Goal: Transaction & Acquisition: Purchase product/service

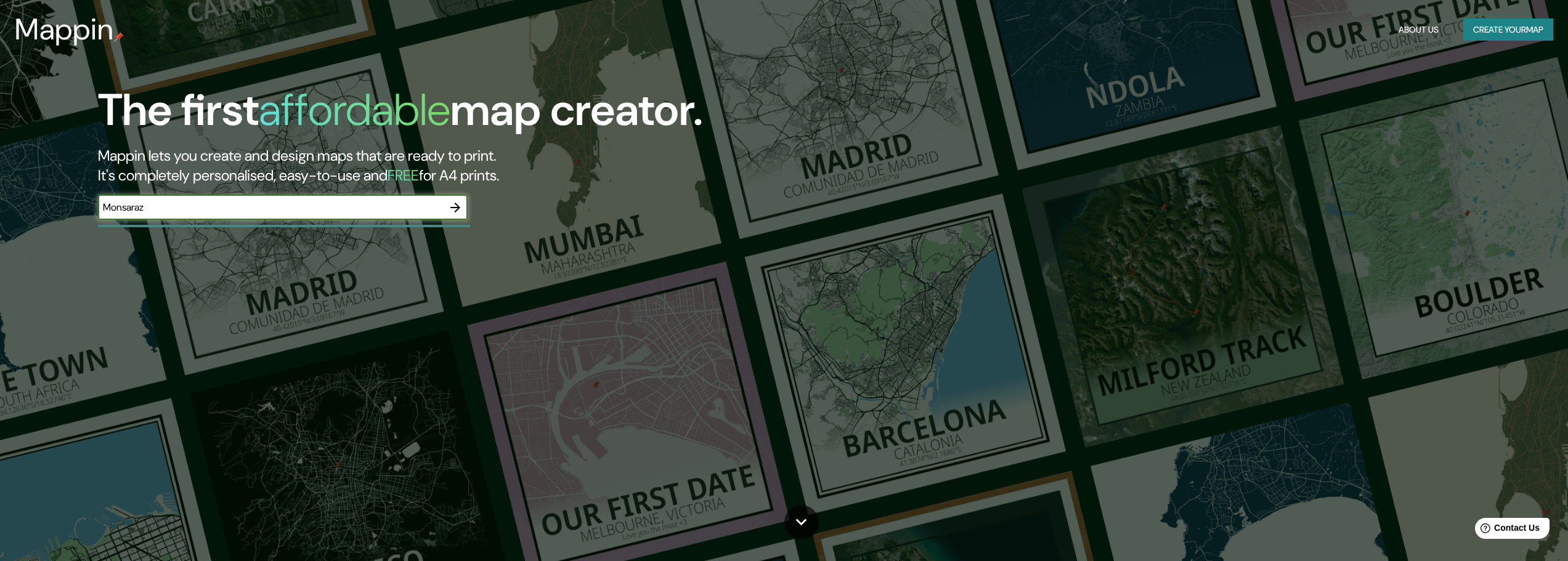
type input "Monsaraz"
click at [452, 209] on icon "button" at bounding box center [456, 208] width 15 height 15
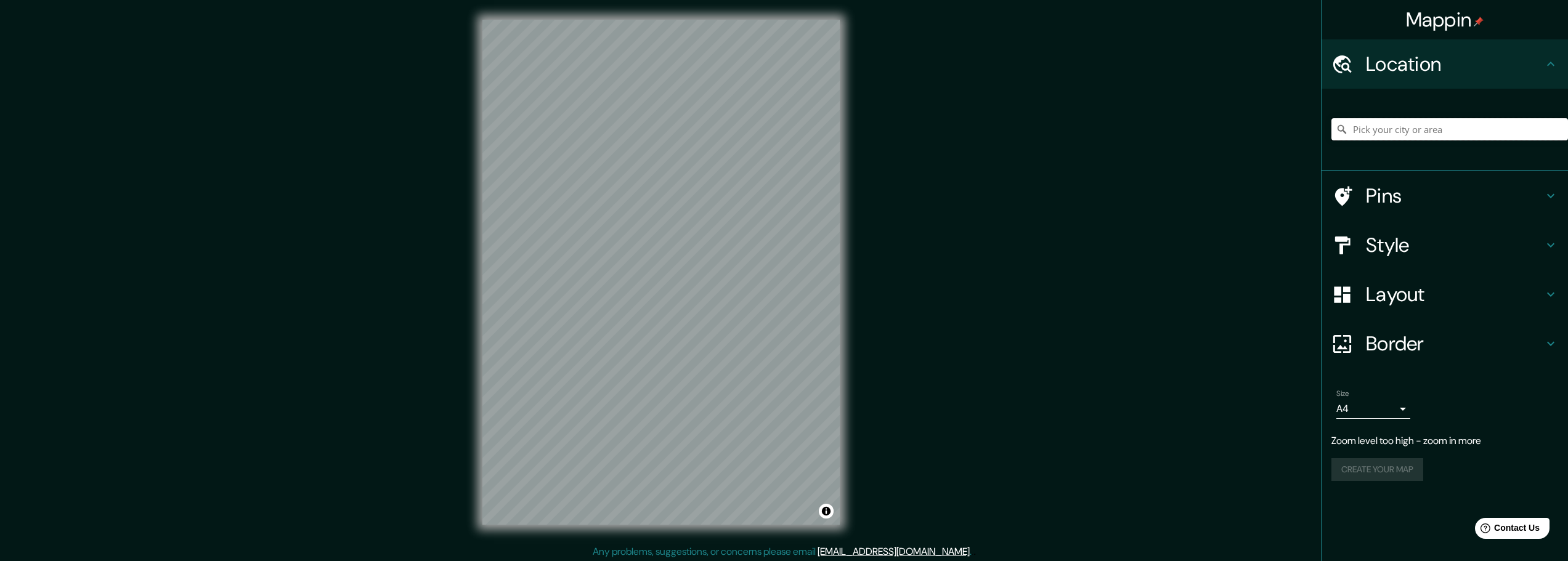
click at [1386, 130] on input "Pick your city or area" at bounding box center [1449, 129] width 237 height 22
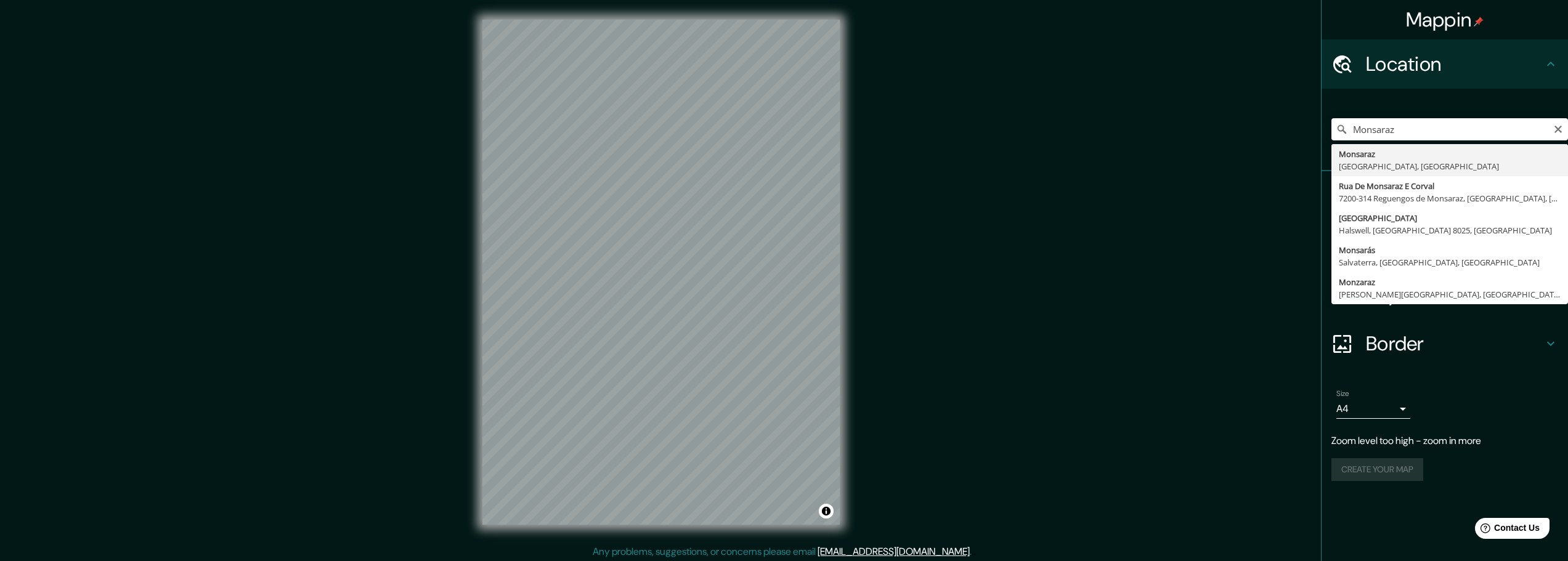
type input "Monsaraz, [GEOGRAPHIC_DATA], [GEOGRAPHIC_DATA]"
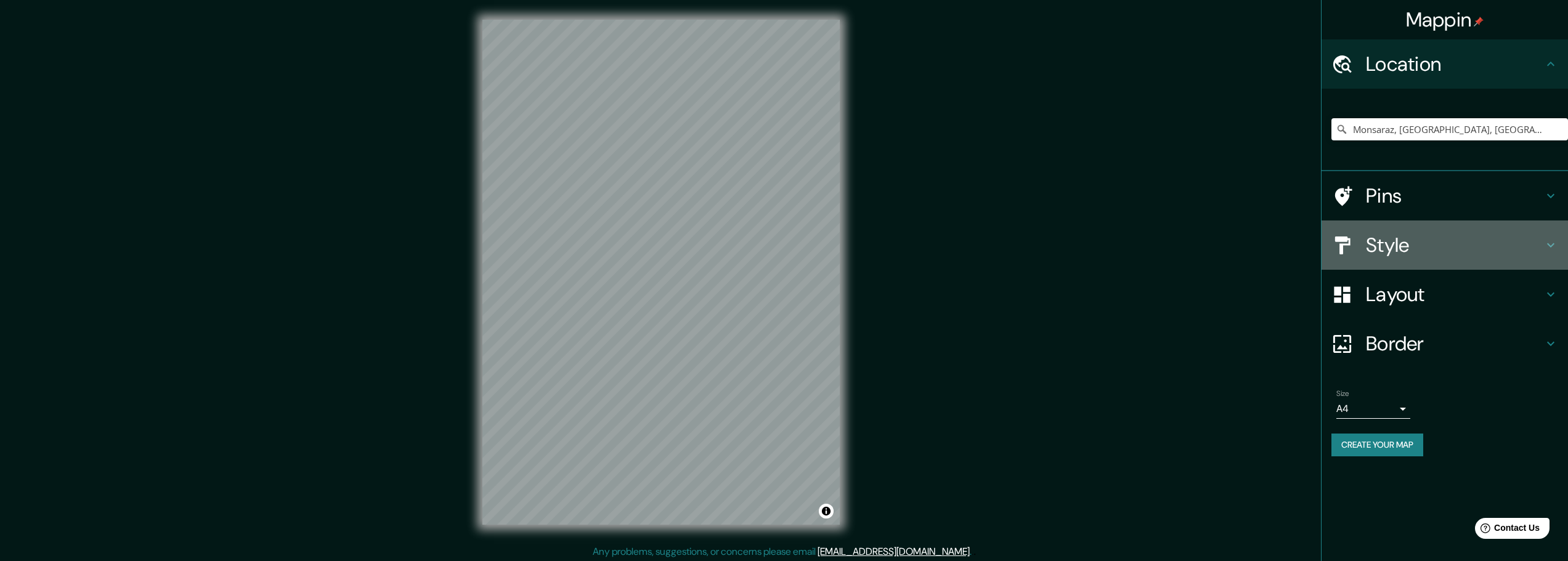
click at [1411, 252] on h4 "Style" at bounding box center [1454, 245] width 177 height 25
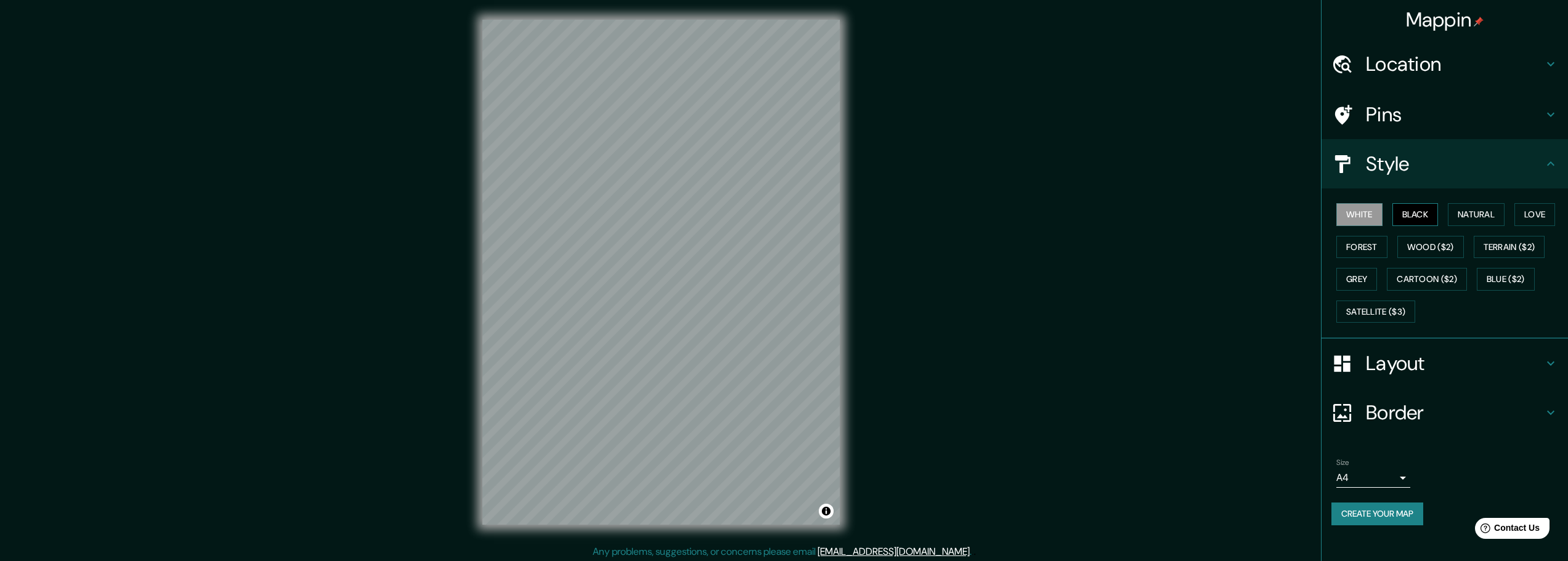
click at [1415, 210] on button "Black" at bounding box center [1416, 214] width 46 height 23
click at [1502, 210] on button "Natural" at bounding box center [1476, 214] width 57 height 23
click at [1562, 210] on div "White Black Natural Love Forest Wood ($2) Terrain ($2) Grey Cartoon ($2) Blue (…" at bounding box center [1449, 262] width 237 height 129
click at [1554, 211] on button "Love" at bounding box center [1535, 214] width 41 height 23
click at [1369, 244] on button "Forest" at bounding box center [1361, 247] width 51 height 23
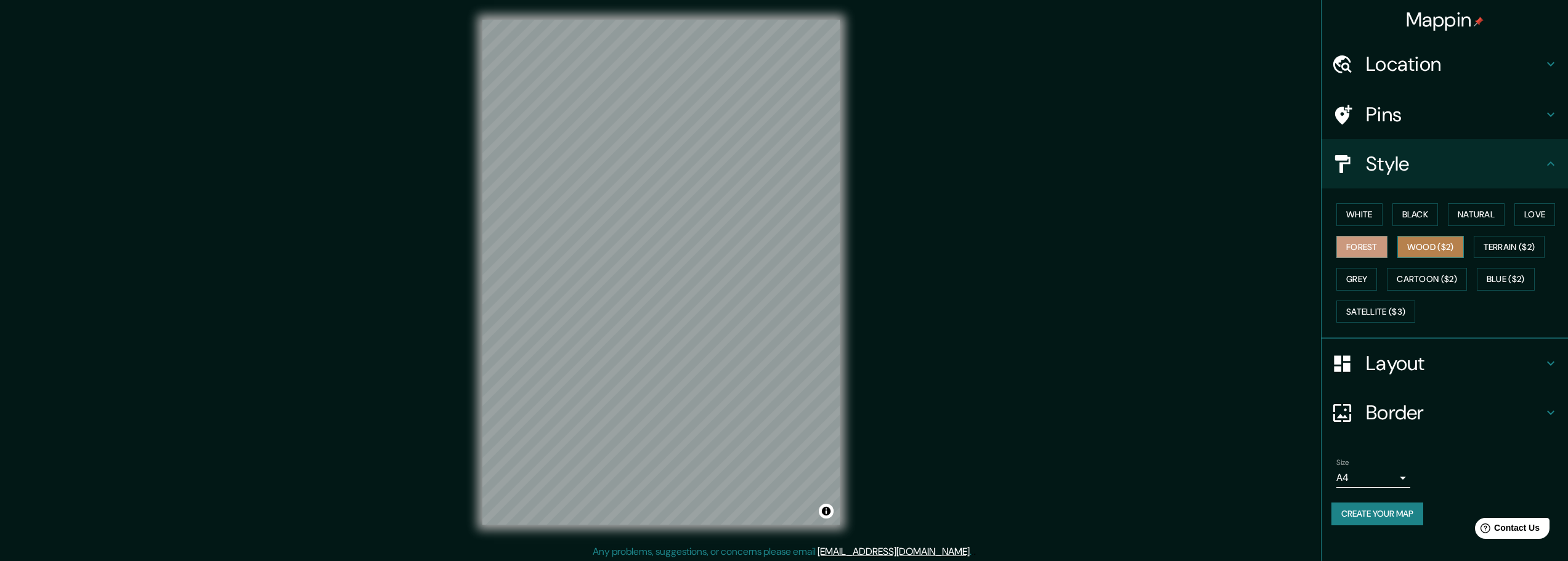
click at [1443, 249] on button "Wood ($2)" at bounding box center [1431, 247] width 67 height 23
click at [1501, 241] on button "Terrain ($2)" at bounding box center [1509, 247] width 71 height 23
click at [1337, 287] on button "Grey" at bounding box center [1356, 279] width 41 height 23
click at [1415, 276] on button "Cartoon ($2)" at bounding box center [1427, 279] width 80 height 23
click at [1513, 273] on button "Blue ($2)" at bounding box center [1506, 279] width 58 height 23
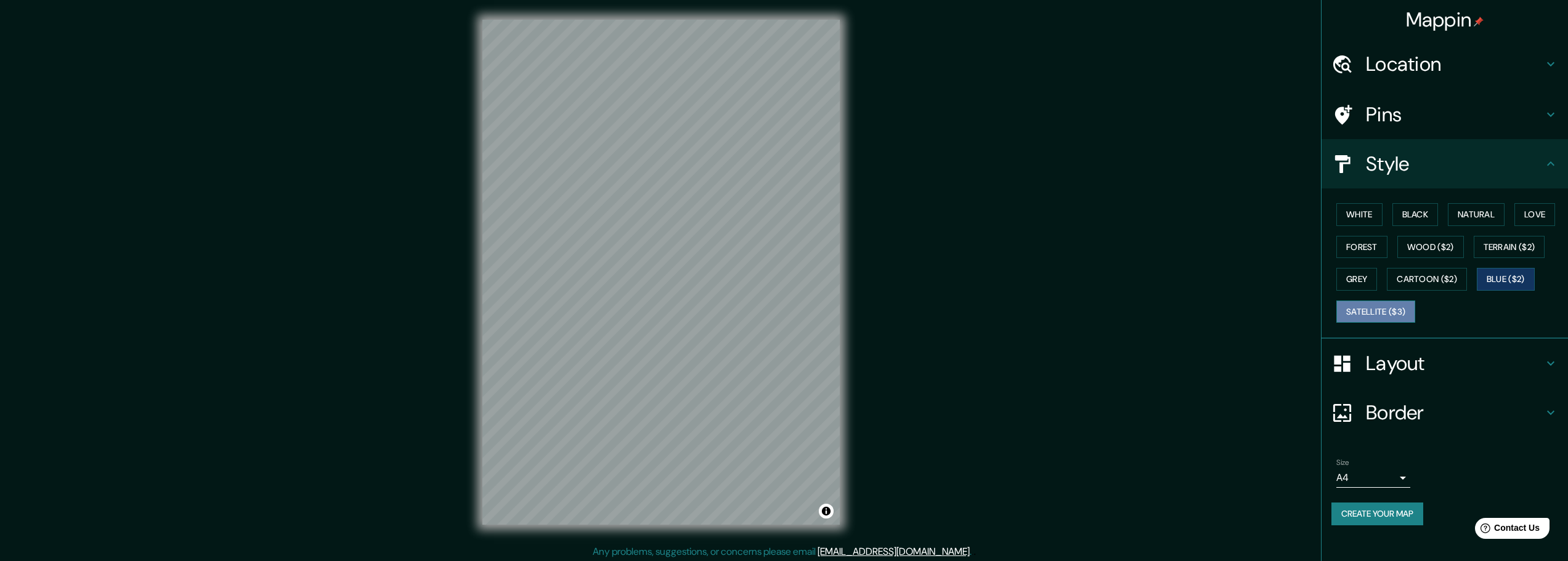
click at [1397, 307] on button "Satellite ($3)" at bounding box center [1375, 312] width 79 height 23
click at [1368, 216] on button "White" at bounding box center [1359, 214] width 46 height 23
click at [1405, 363] on h4 "Layout" at bounding box center [1454, 363] width 177 height 25
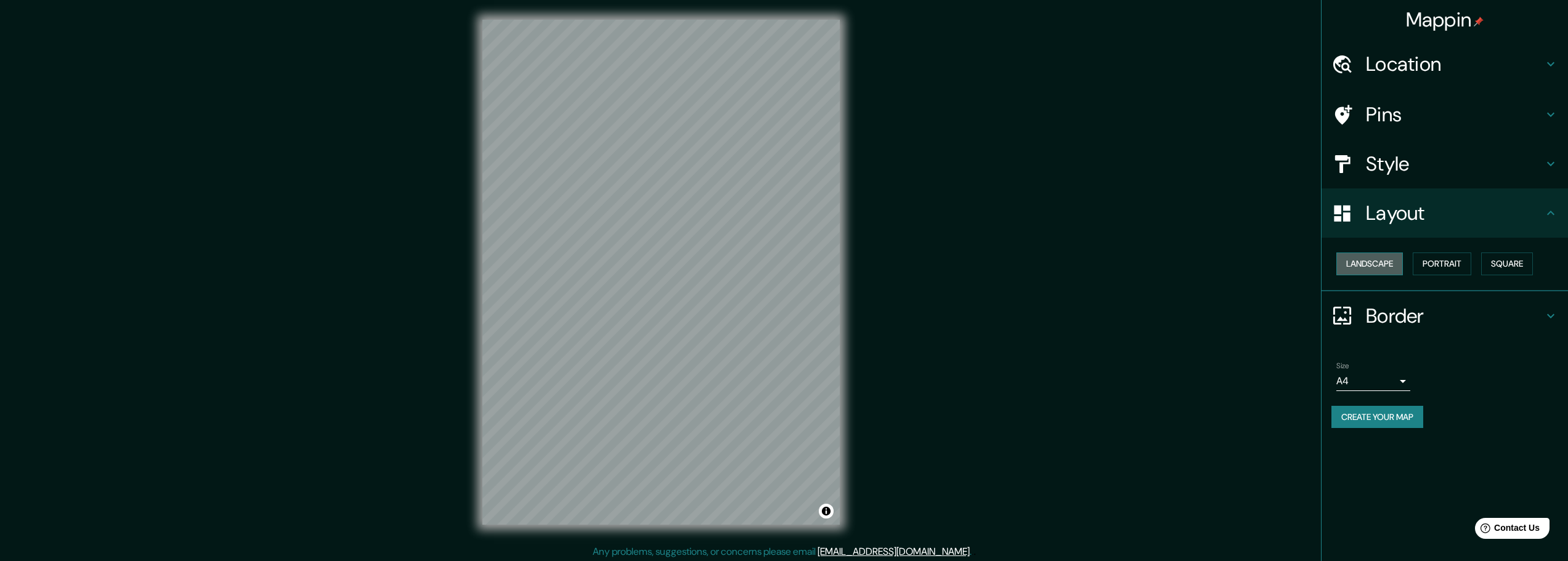
click at [1368, 263] on button "Landscape" at bounding box center [1369, 263] width 67 height 23
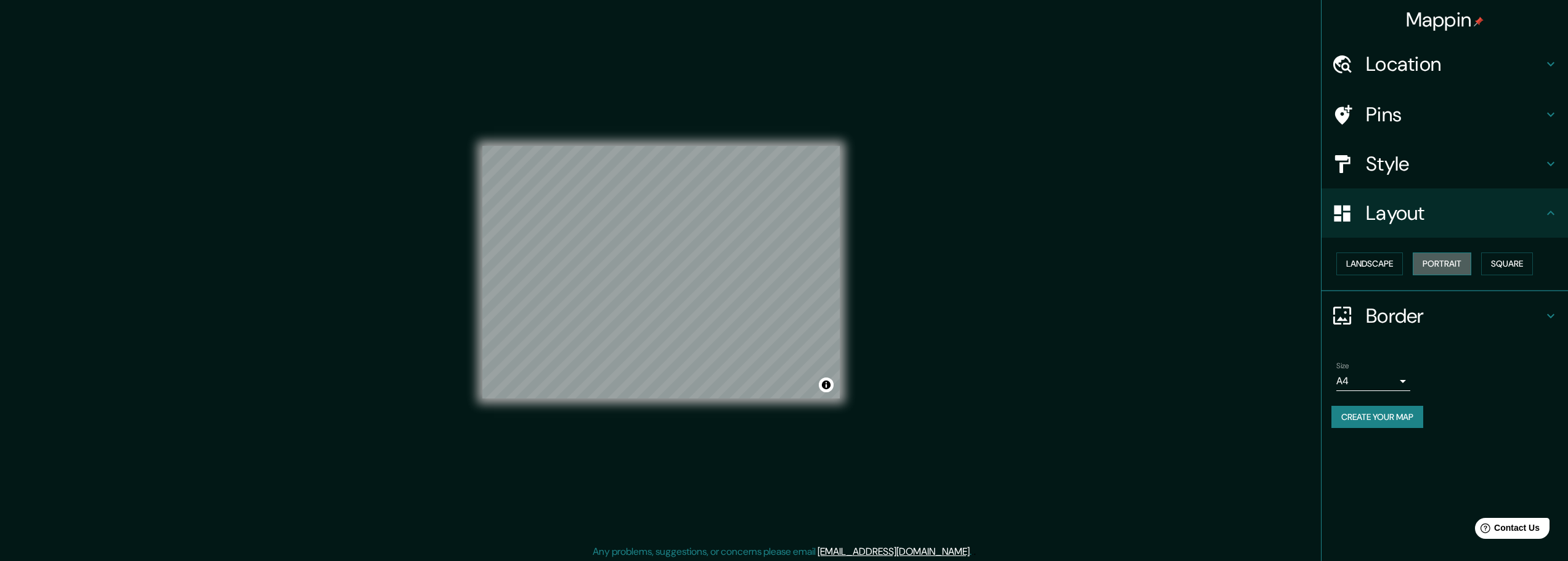
click at [1452, 261] on button "Portrait" at bounding box center [1442, 263] width 58 height 23
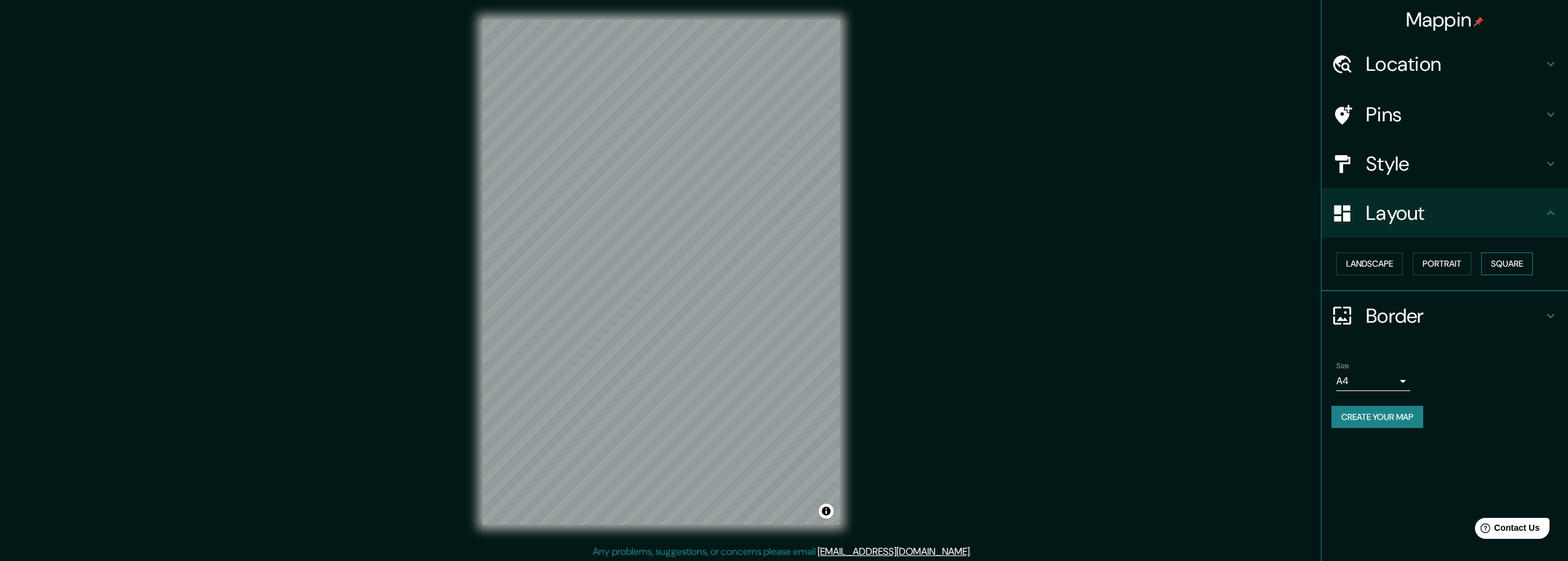
click at [1501, 260] on button "Square" at bounding box center [1507, 263] width 52 height 23
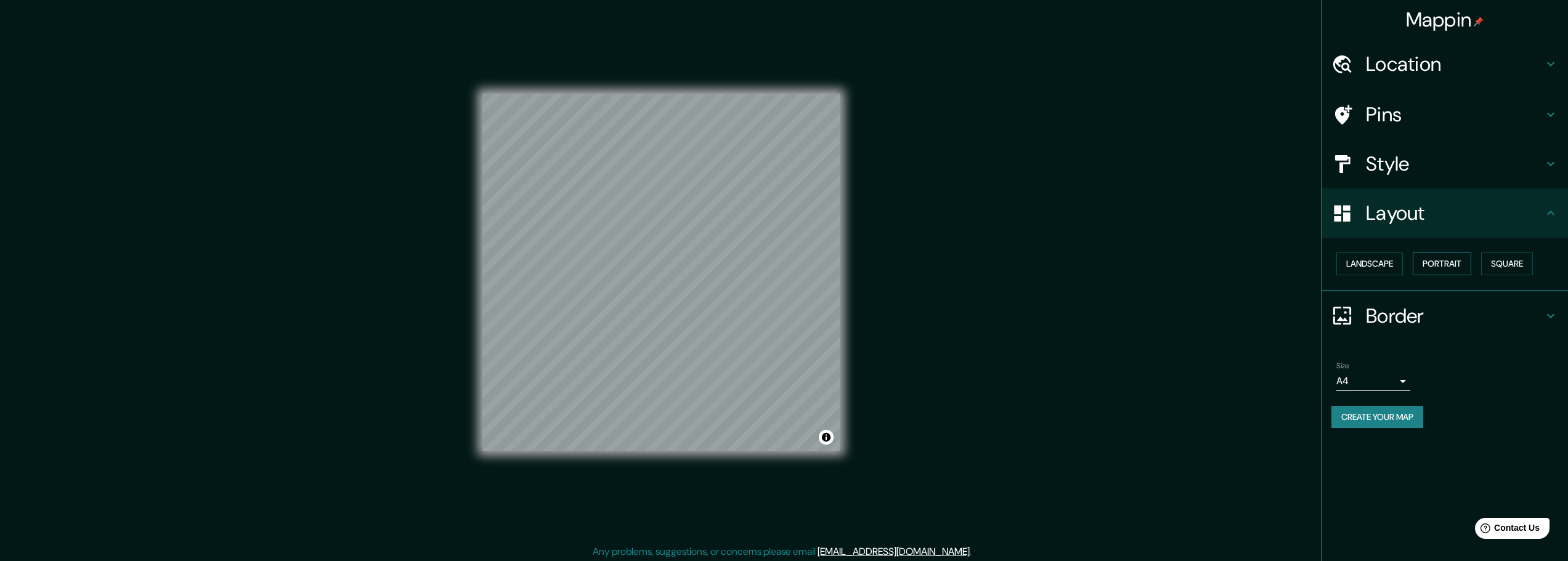
click at [1460, 267] on button "Portrait" at bounding box center [1442, 263] width 58 height 23
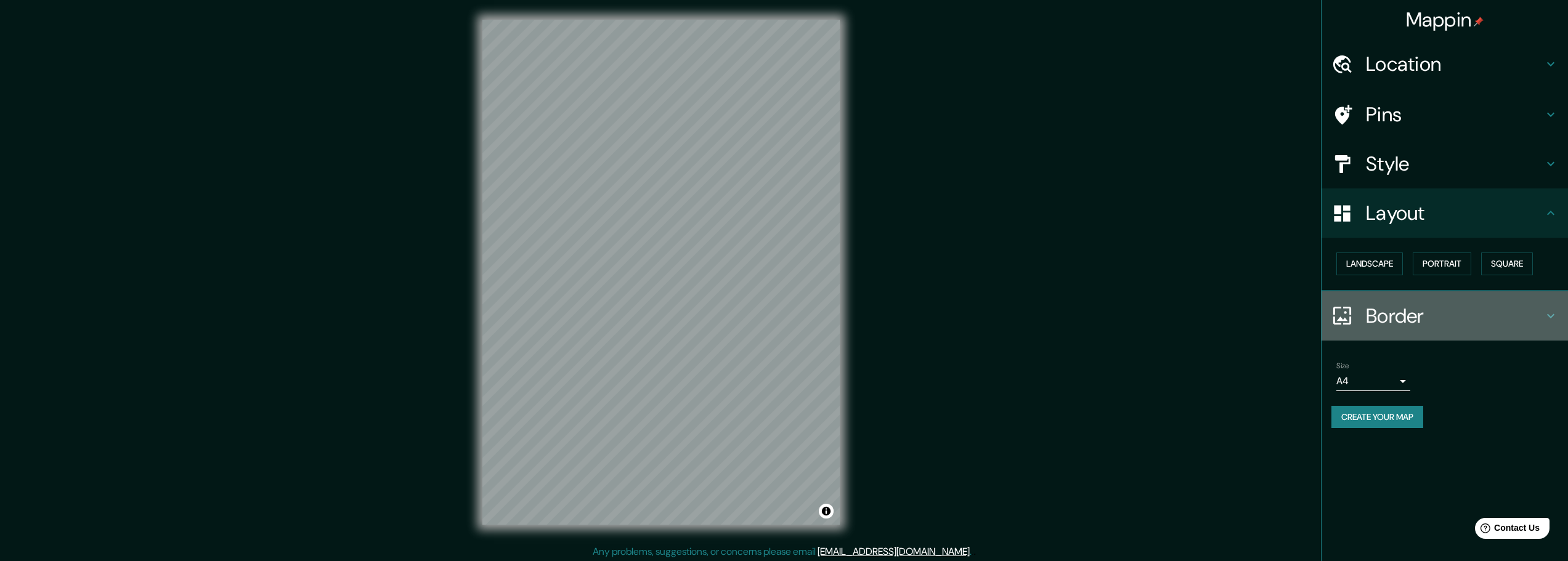
click at [1387, 322] on h4 "Border" at bounding box center [1454, 315] width 177 height 25
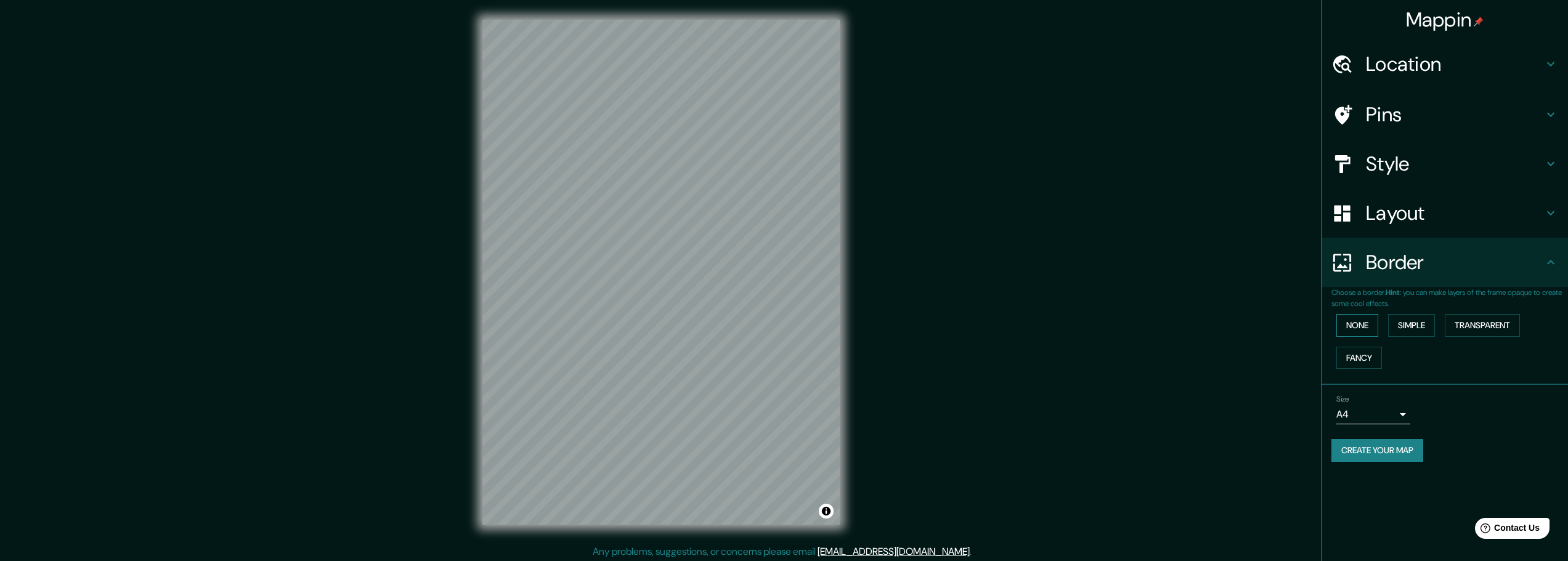
click at [1362, 326] on button "None" at bounding box center [1356, 325] width 42 height 23
click at [1408, 324] on button "Simple" at bounding box center [1411, 325] width 46 height 23
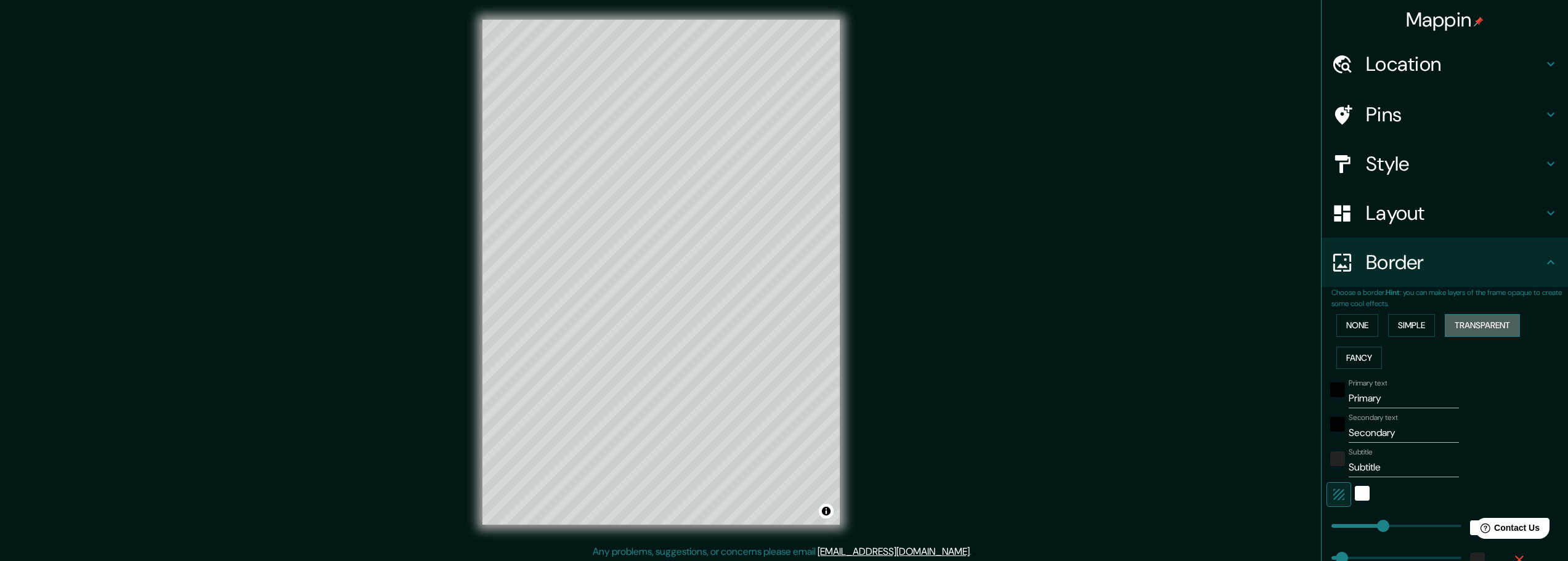
click at [1456, 324] on button "Transparent" at bounding box center [1482, 325] width 75 height 23
click at [1356, 351] on button "Fancy" at bounding box center [1358, 358] width 45 height 23
click at [1405, 324] on button "Simple" at bounding box center [1411, 325] width 46 height 23
click at [1246, 476] on div "Mappin Location [GEOGRAPHIC_DATA], [GEOGRAPHIC_DATA], [GEOGRAPHIC_DATA] Pins St…" at bounding box center [784, 282] width 1568 height 564
click at [1358, 401] on input "Primary" at bounding box center [1404, 398] width 110 height 19
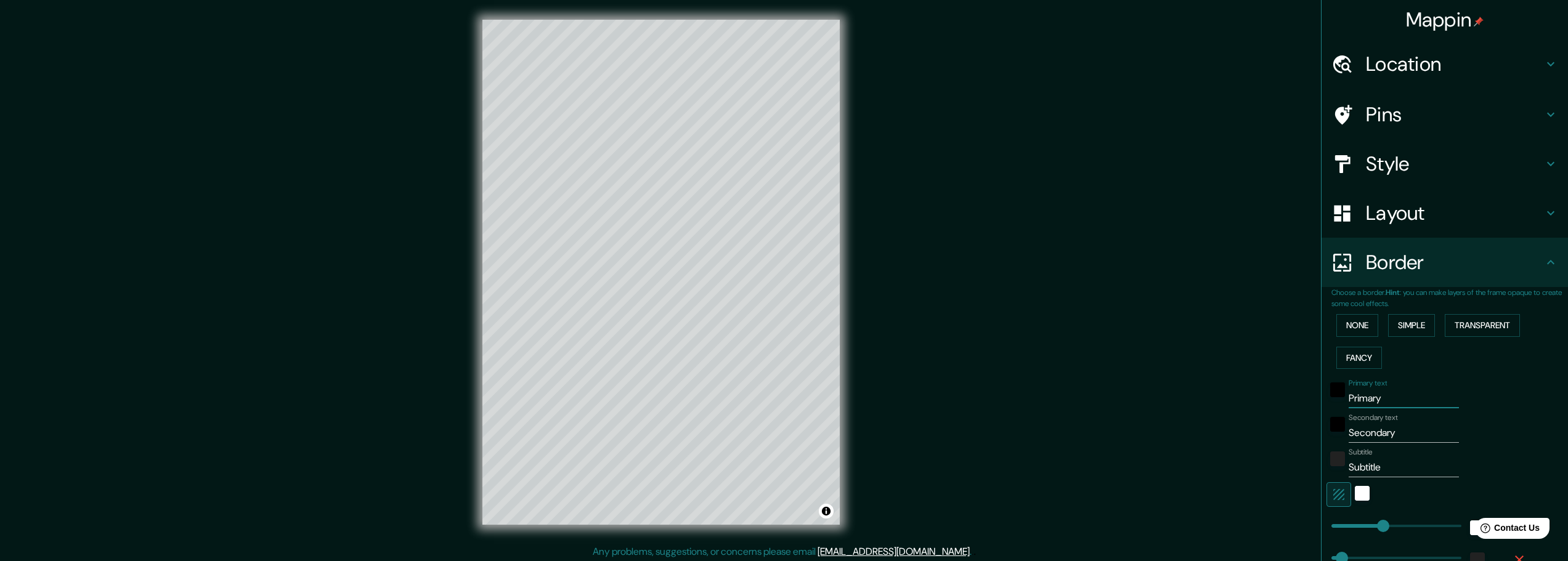
click at [1358, 401] on input "Primary" at bounding box center [1404, 398] width 110 height 19
type input "M"
type input "46"
type input "Mo"
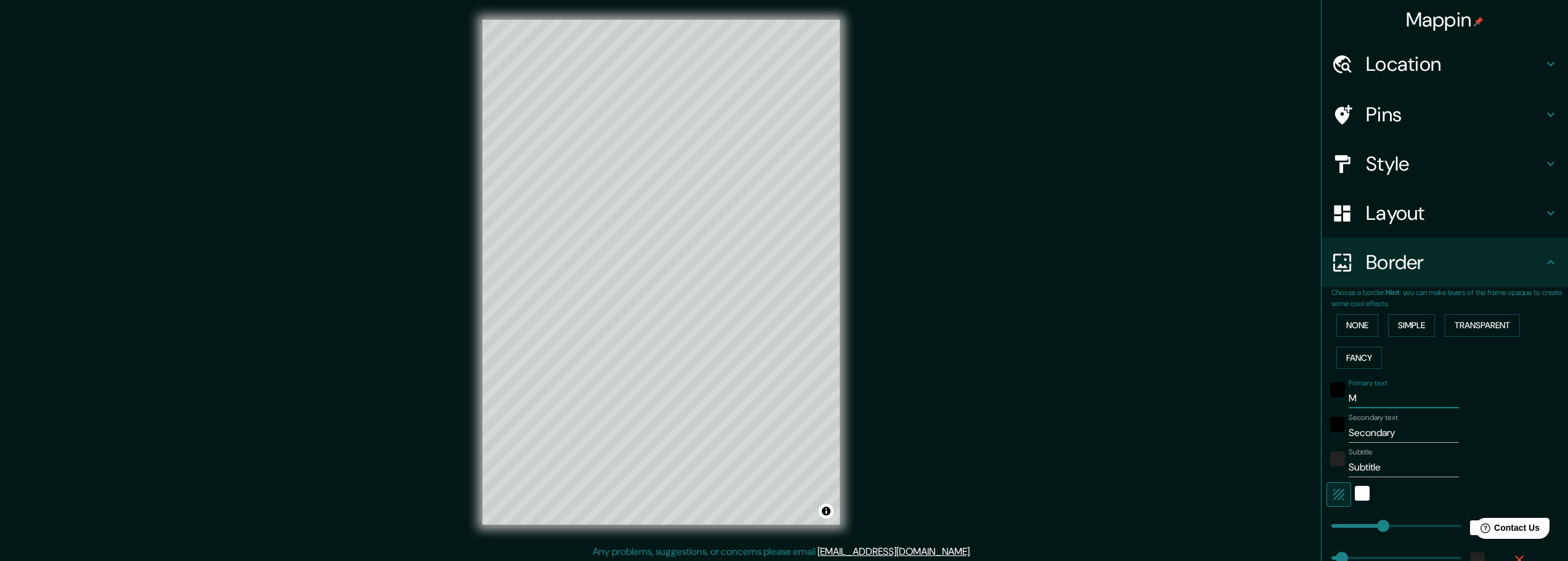
type input "46"
type input "Mon"
type input "46"
type input "Mons"
type input "46"
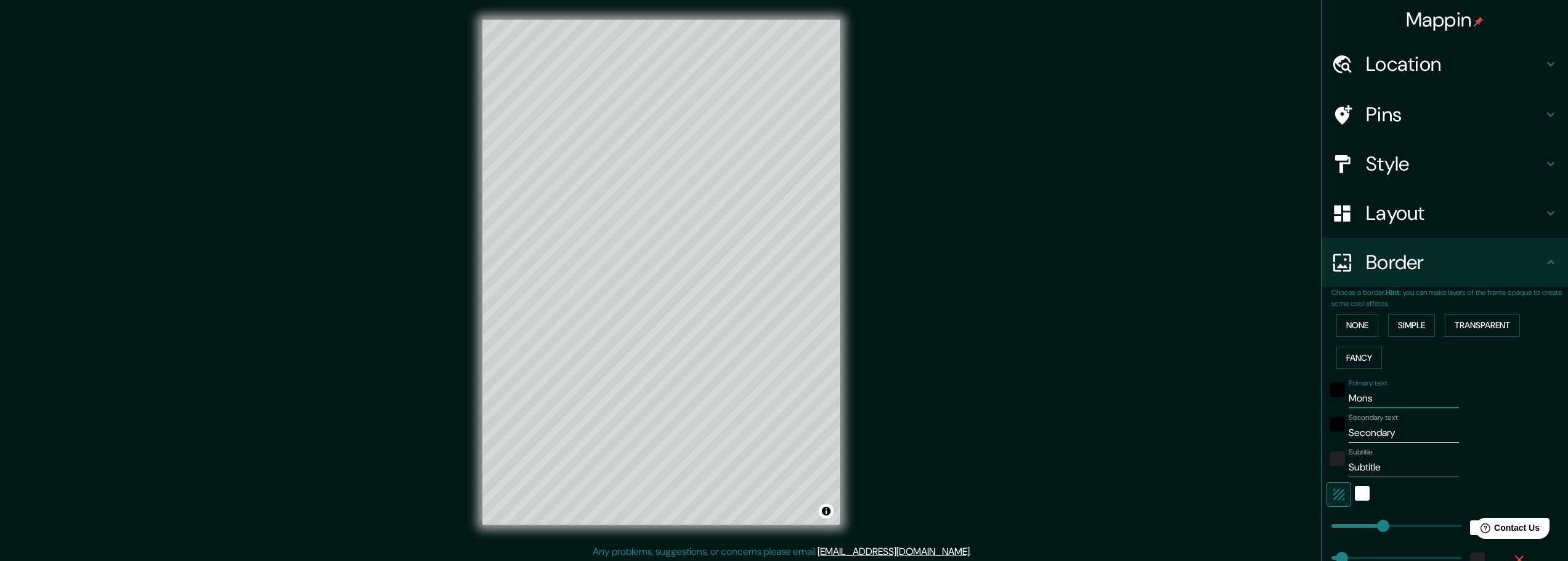
type input "Monsa"
type input "46"
type input "Monsar"
type input "46"
type input "Monsara"
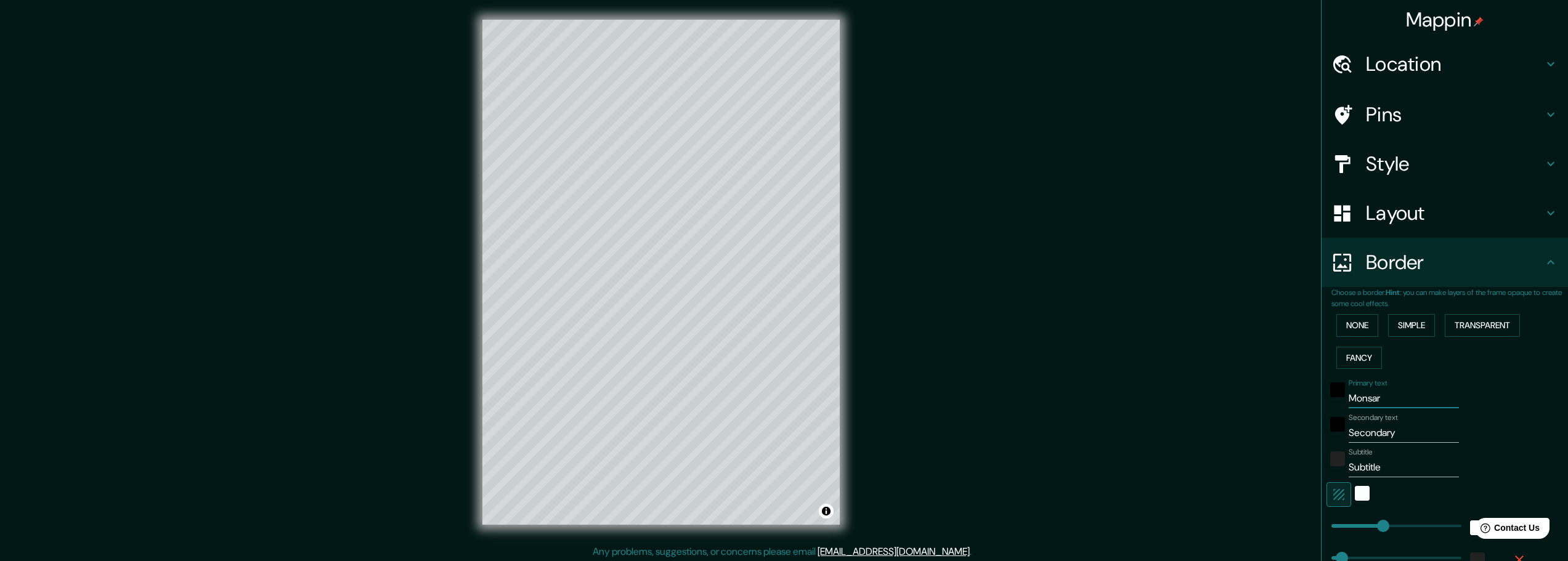
type input "46"
type input "Monsaraz"
type input "46"
type input "Monsaraz"
click at [1353, 436] on input "Secondary" at bounding box center [1404, 432] width 110 height 19
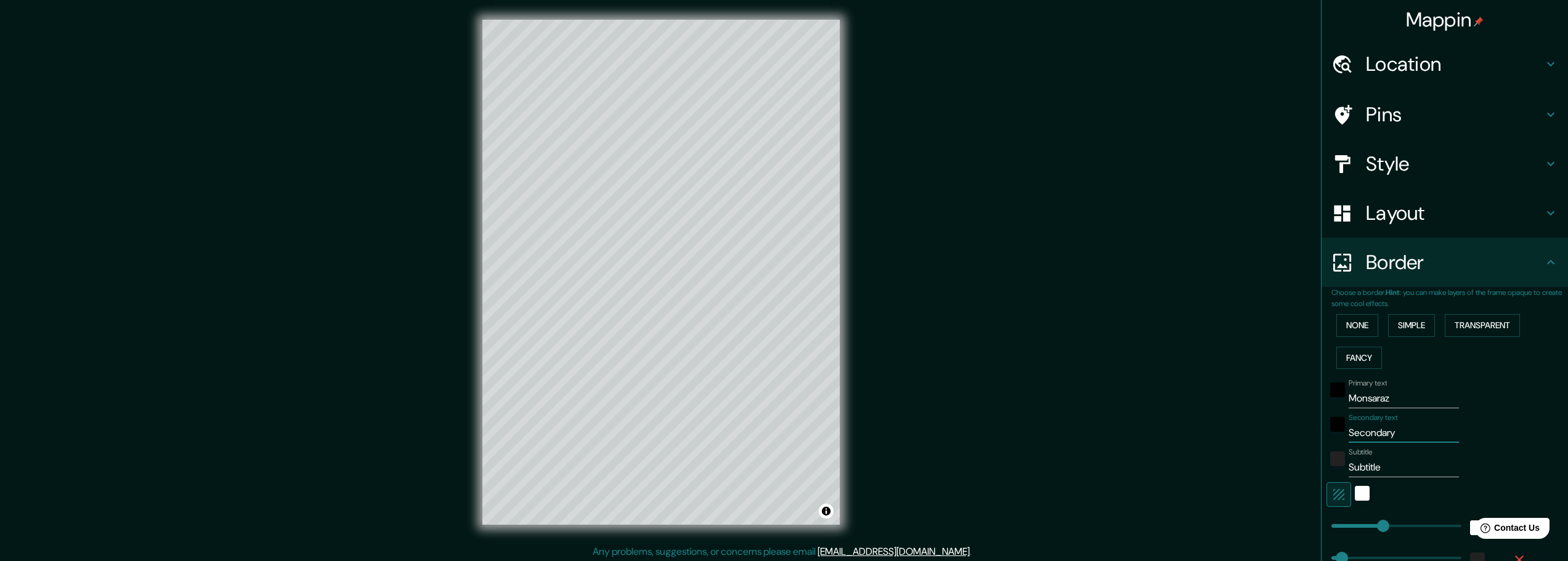
click at [1353, 436] on input "Secondary" at bounding box center [1404, 432] width 110 height 19
type input "1"
type input "46"
type input "16"
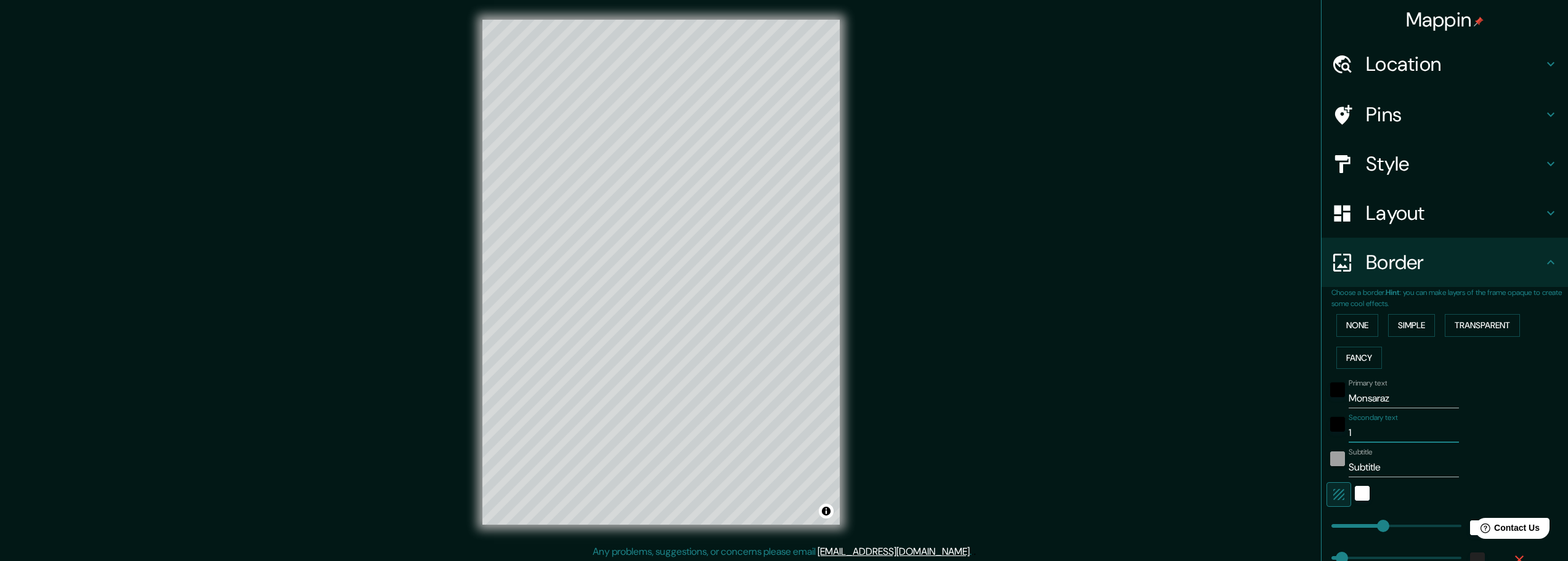
type input "46"
type input "16-"
type input "46"
type input "16-0"
type input "46"
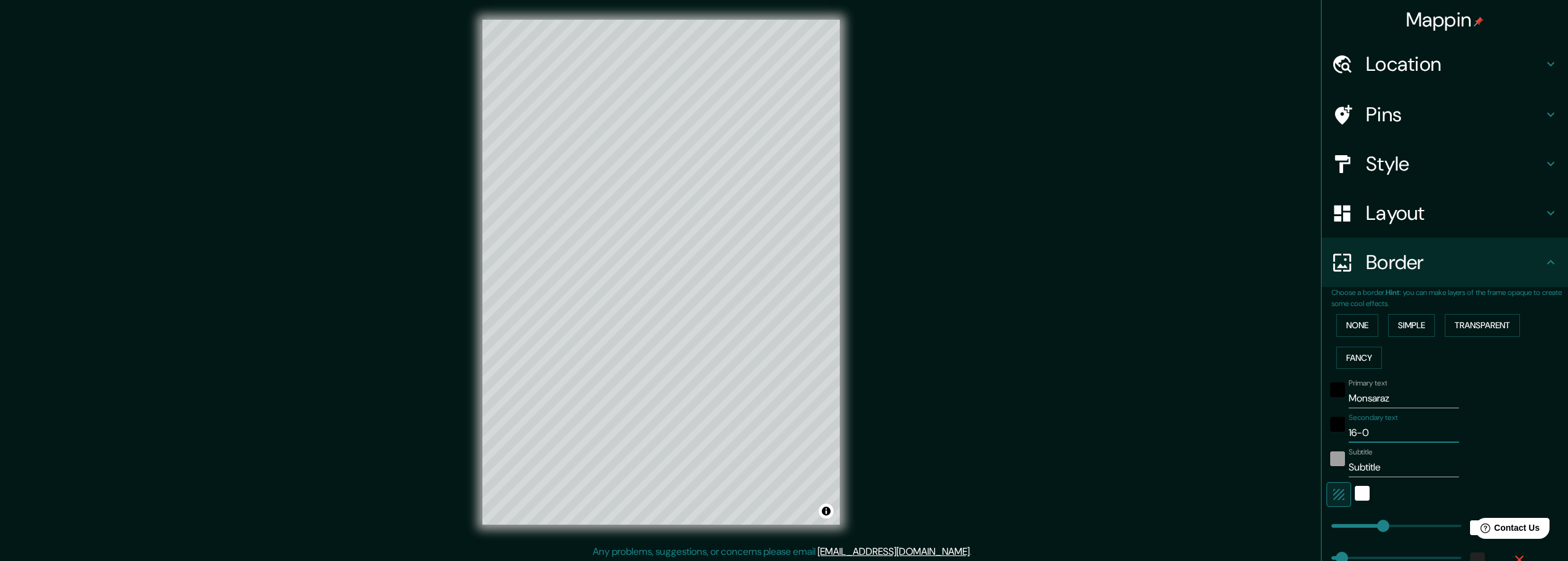
type input "16-07"
type input "46"
type input "16-07-"
type input "46"
type input "16-07-2"
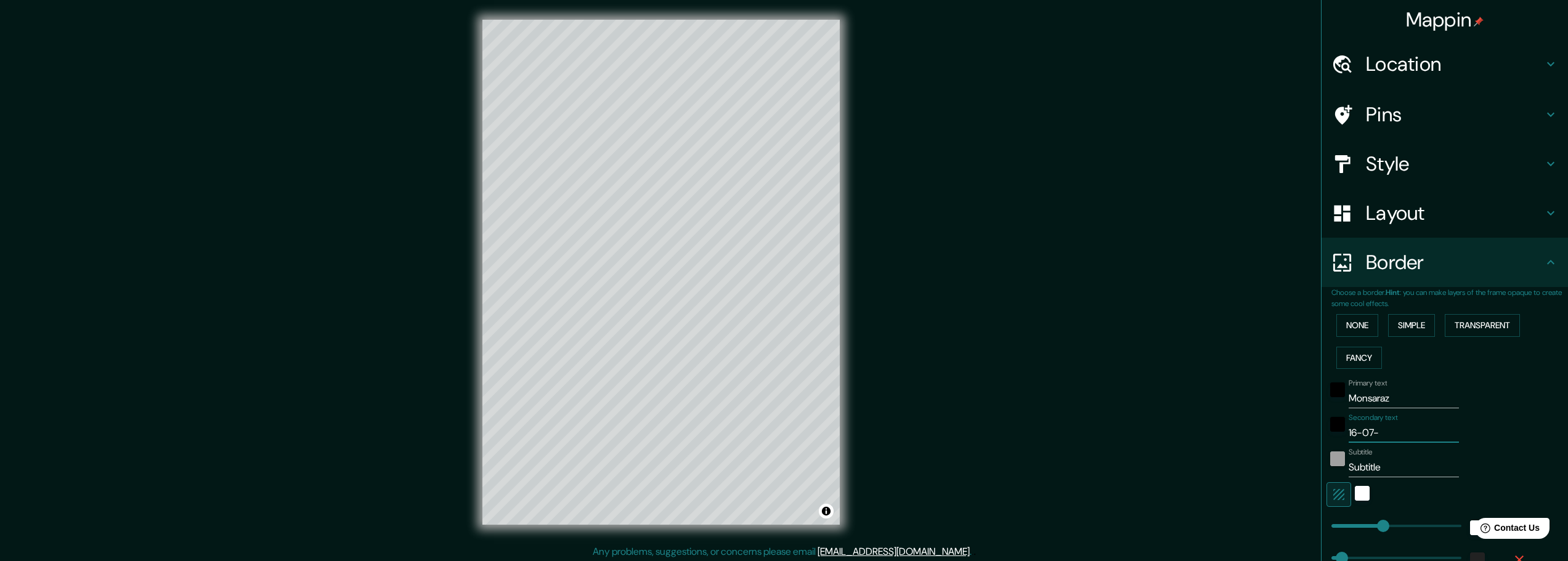
type input "46"
type input "[DATE]"
type input "46"
type input "[PHONE_NUMBER]"
type input "46"
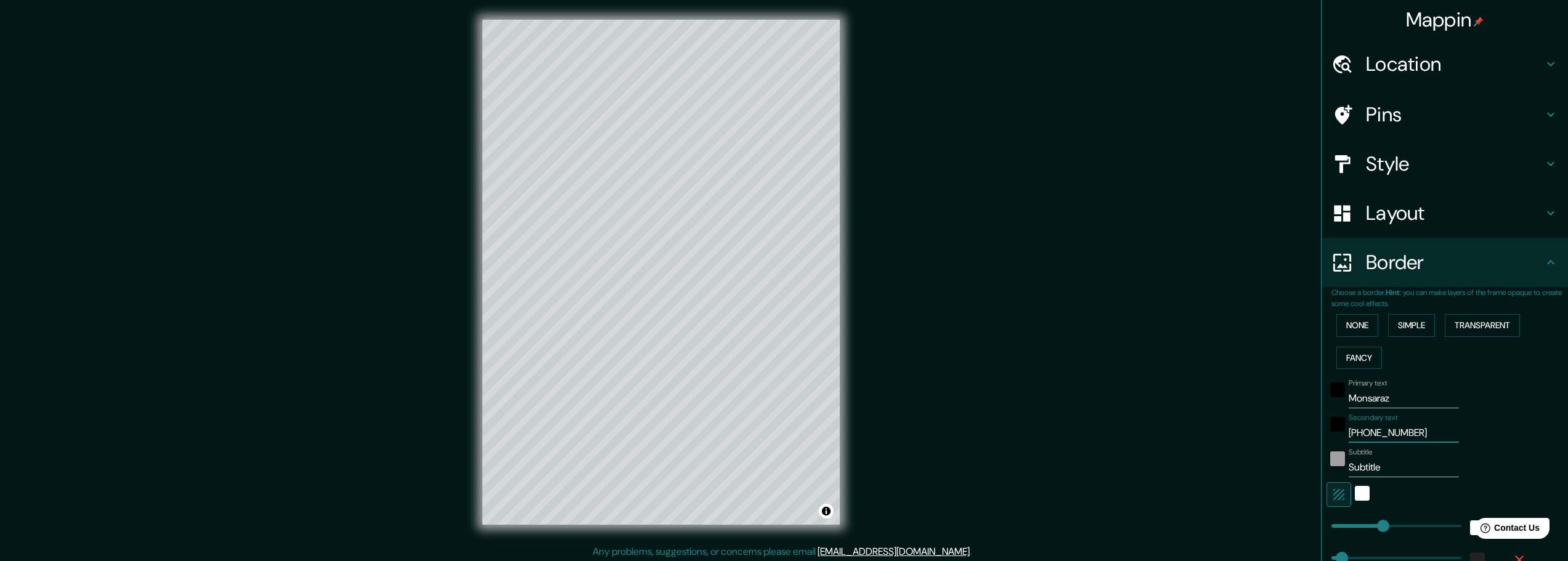
type input "[DATE]"
type input "46"
type input "[DATE]"
click at [1361, 467] on input "Subtitle" at bounding box center [1404, 466] width 110 height 19
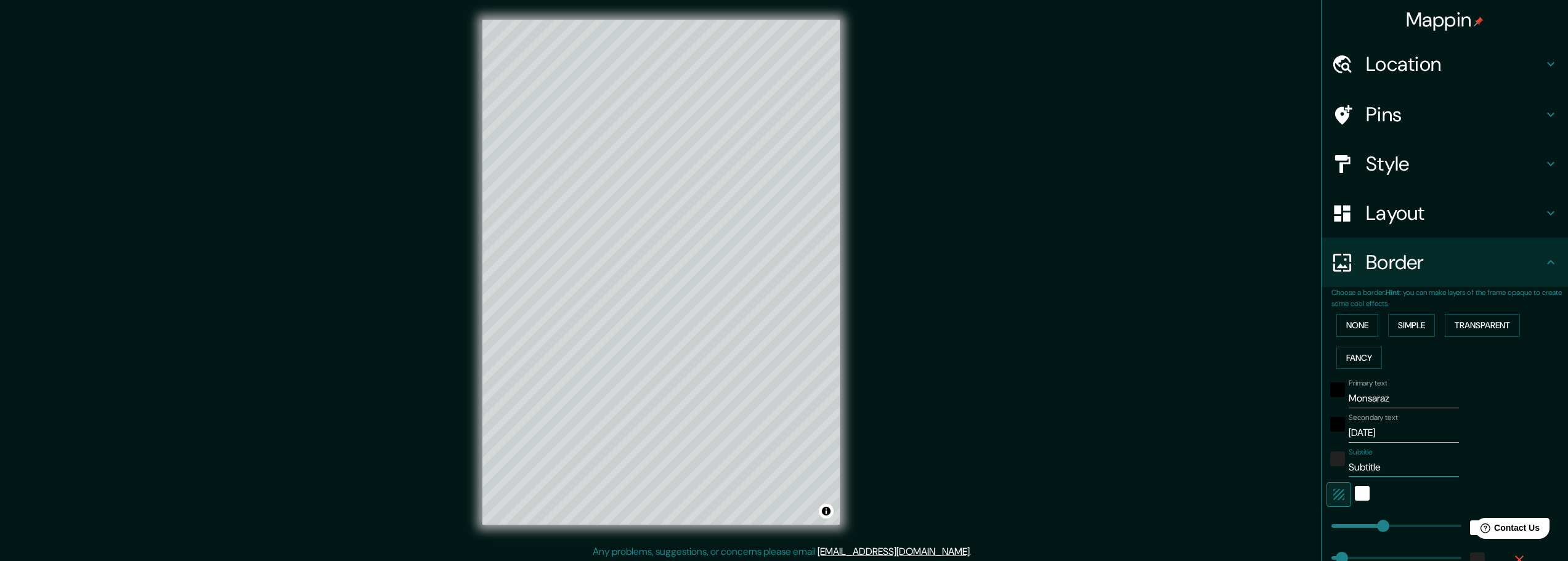
click at [1361, 467] on input "Subtitle" at bounding box center [1404, 466] width 110 height 19
type input "46"
click at [1182, 381] on div "Mappin Location [GEOGRAPHIC_DATA], [GEOGRAPHIC_DATA], [GEOGRAPHIC_DATA] Pins St…" at bounding box center [784, 282] width 1568 height 564
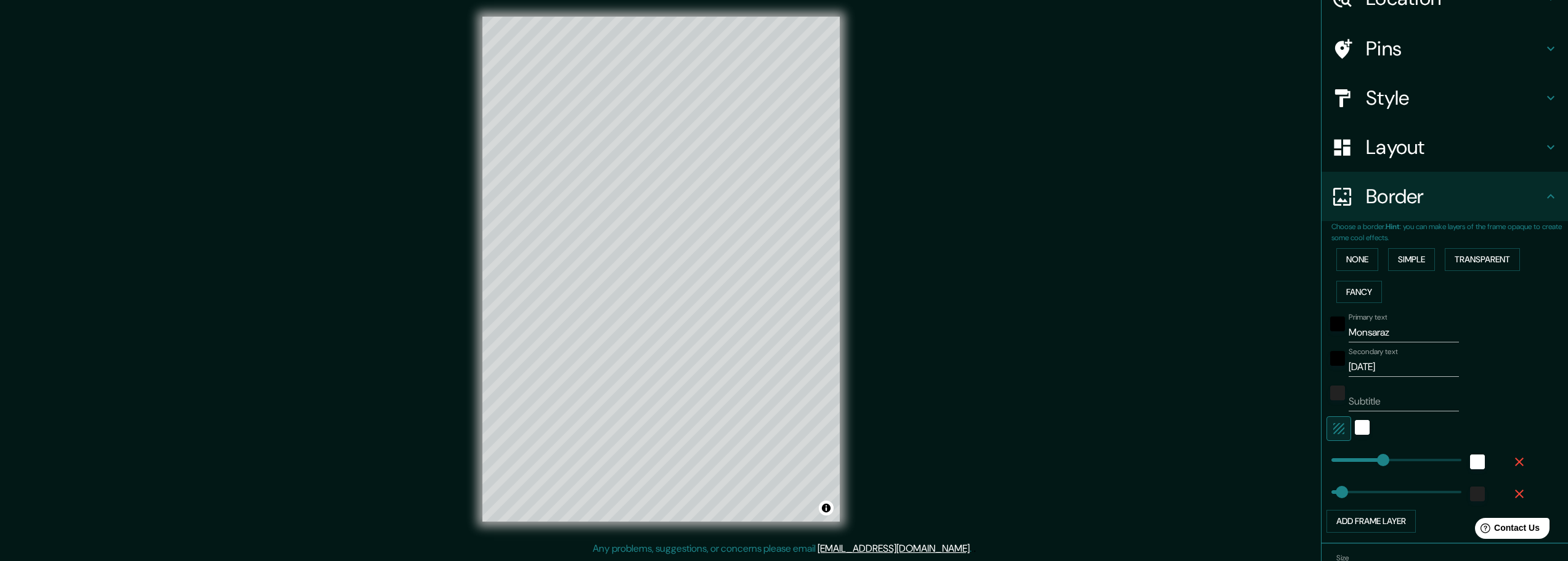
scroll to position [123, 0]
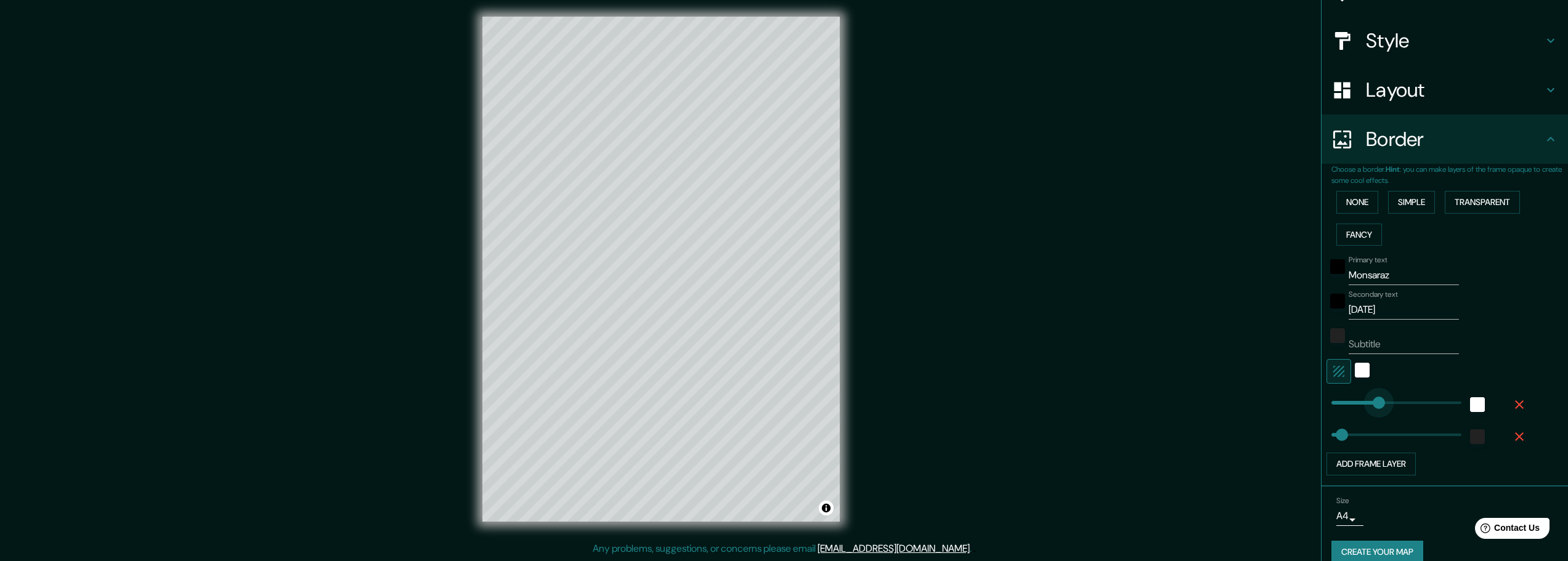
type input "267"
drag, startPoint x: 1376, startPoint y: 404, endPoint x: 1382, endPoint y: 401, distance: 6.7
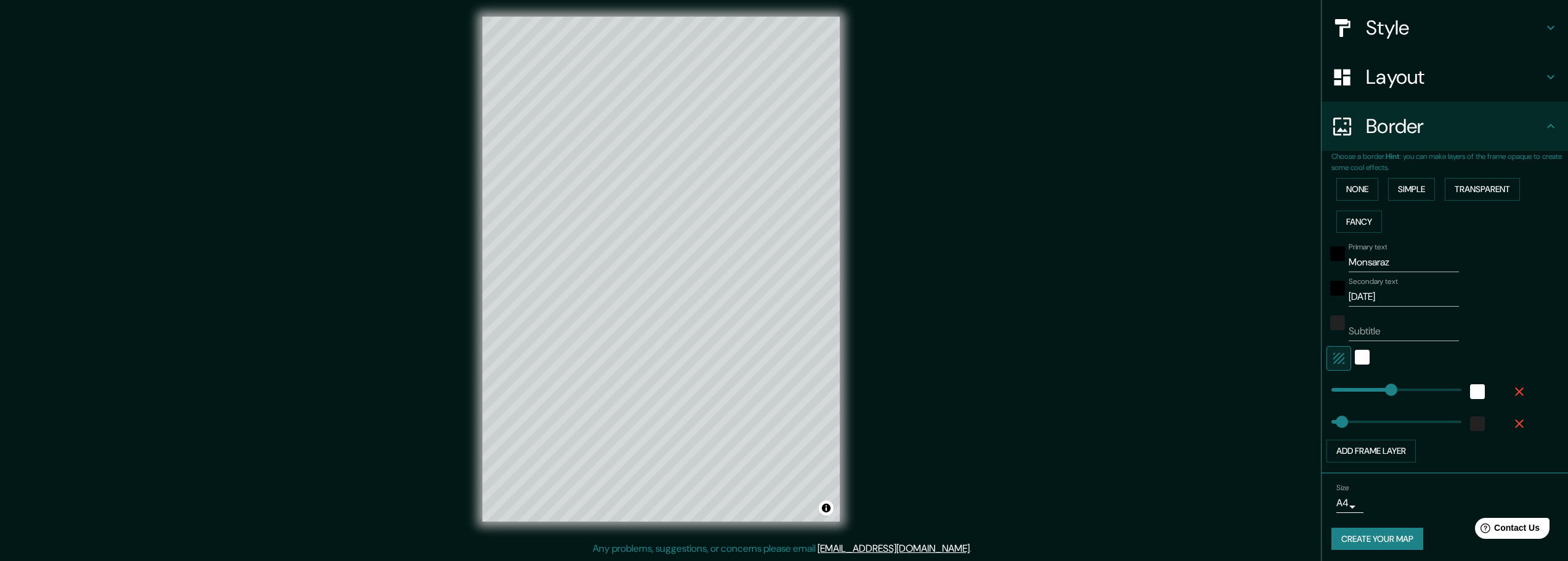
scroll to position [140, 0]
click at [1366, 445] on button "Add frame layer" at bounding box center [1371, 447] width 89 height 23
type input "46"
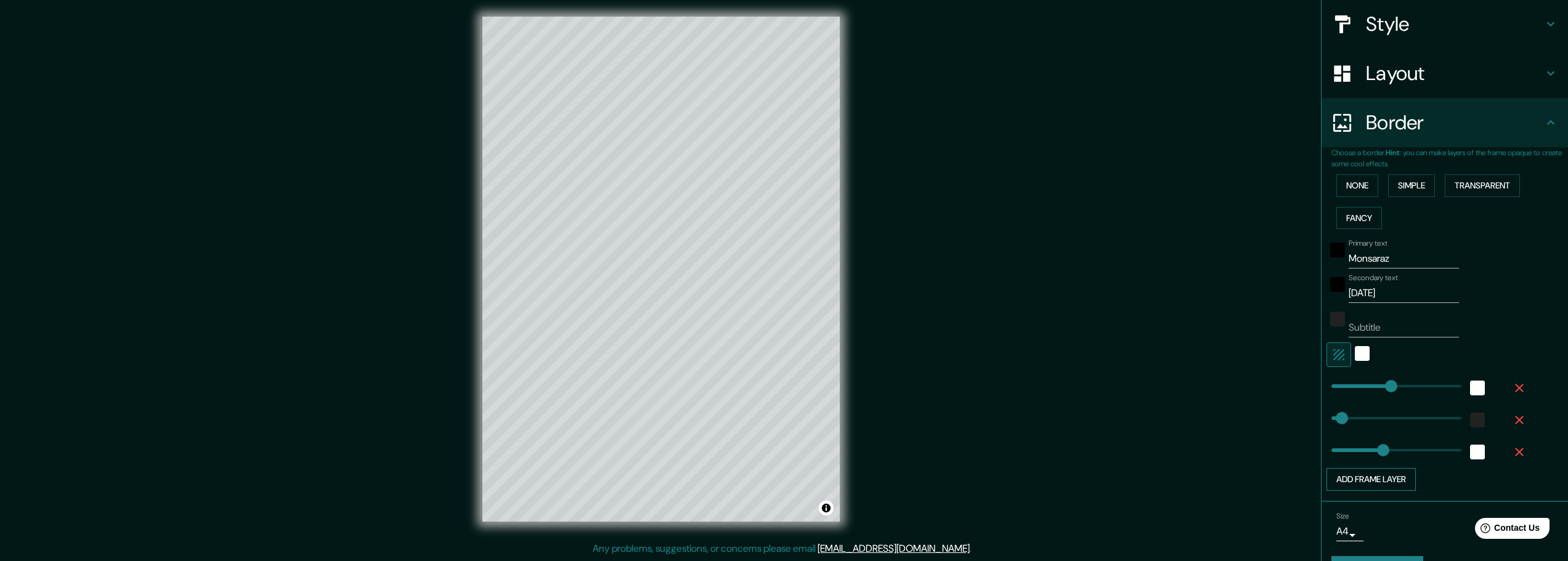
type input "193"
click at [1369, 474] on button "Add frame layer" at bounding box center [1371, 479] width 89 height 23
click at [1526, 484] on button "button" at bounding box center [1519, 484] width 39 height 22
click at [1515, 452] on icon "button" at bounding box center [1519, 452] width 8 height 8
type input "46"
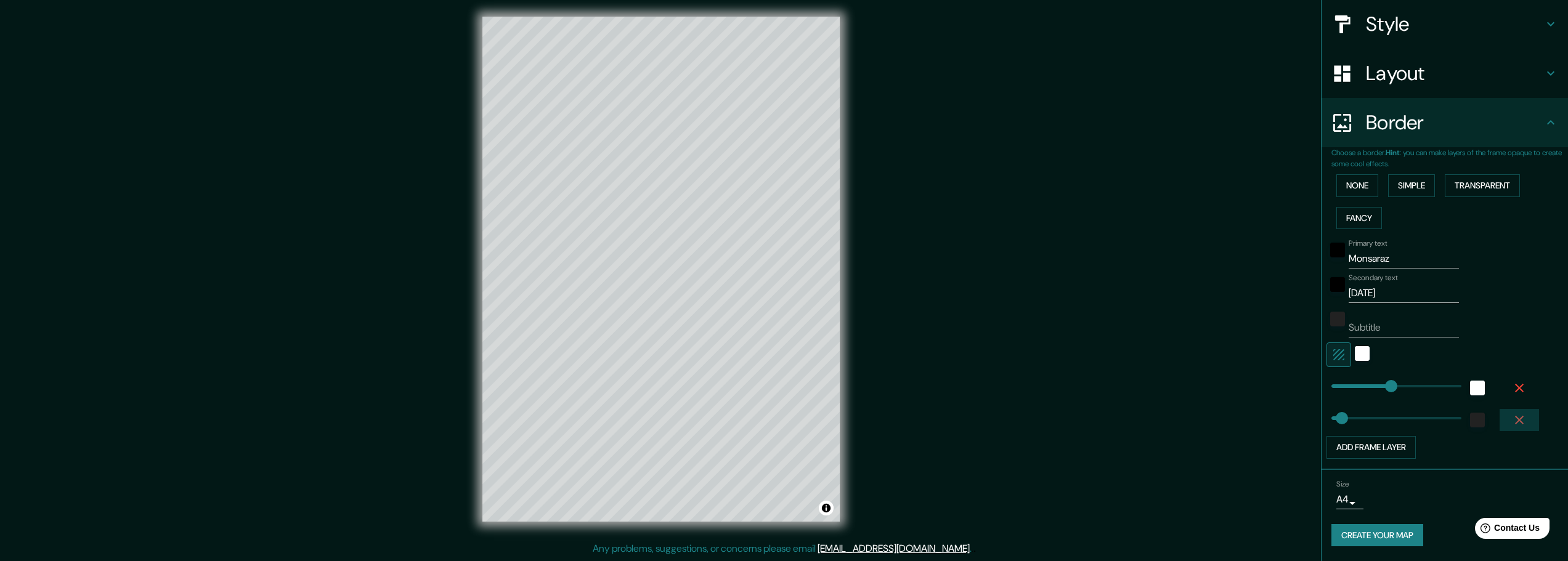
click at [1512, 421] on icon "button" at bounding box center [1520, 420] width 15 height 15
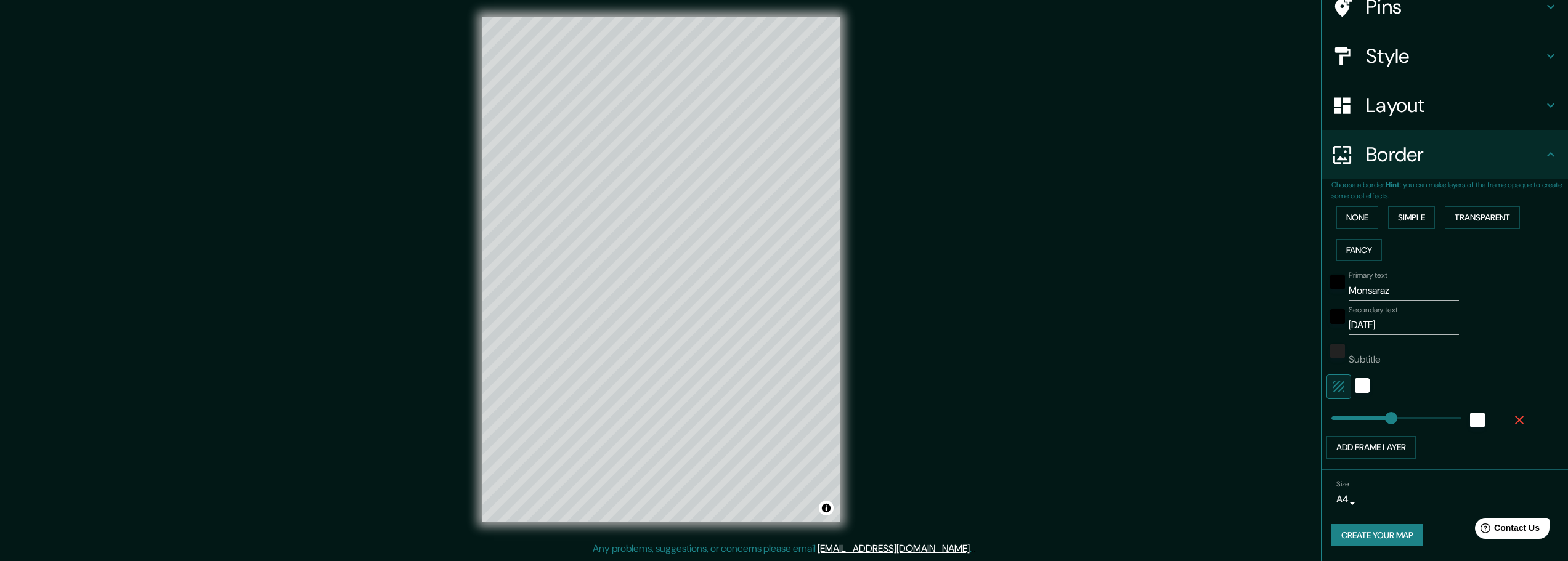
type input "Subtitle"
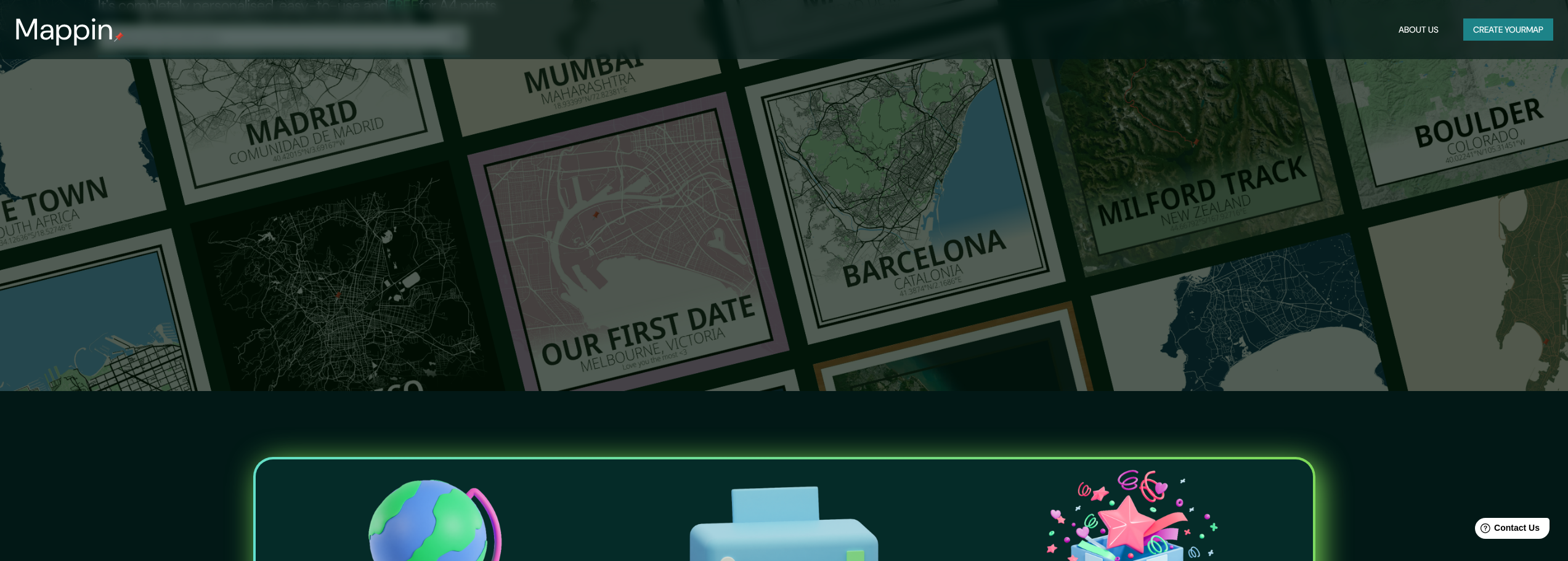
scroll to position [61, 0]
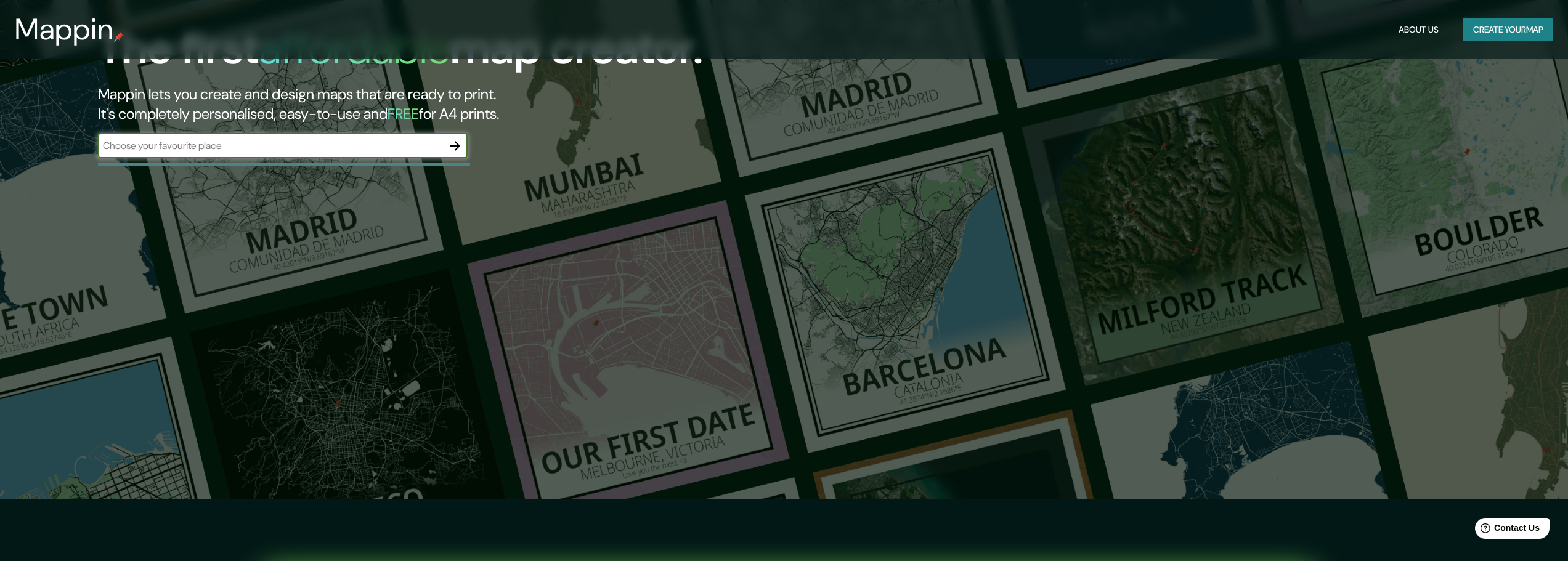
click at [316, 153] on input "text" at bounding box center [271, 145] width 345 height 14
